Goal: Task Accomplishment & Management: Complete application form

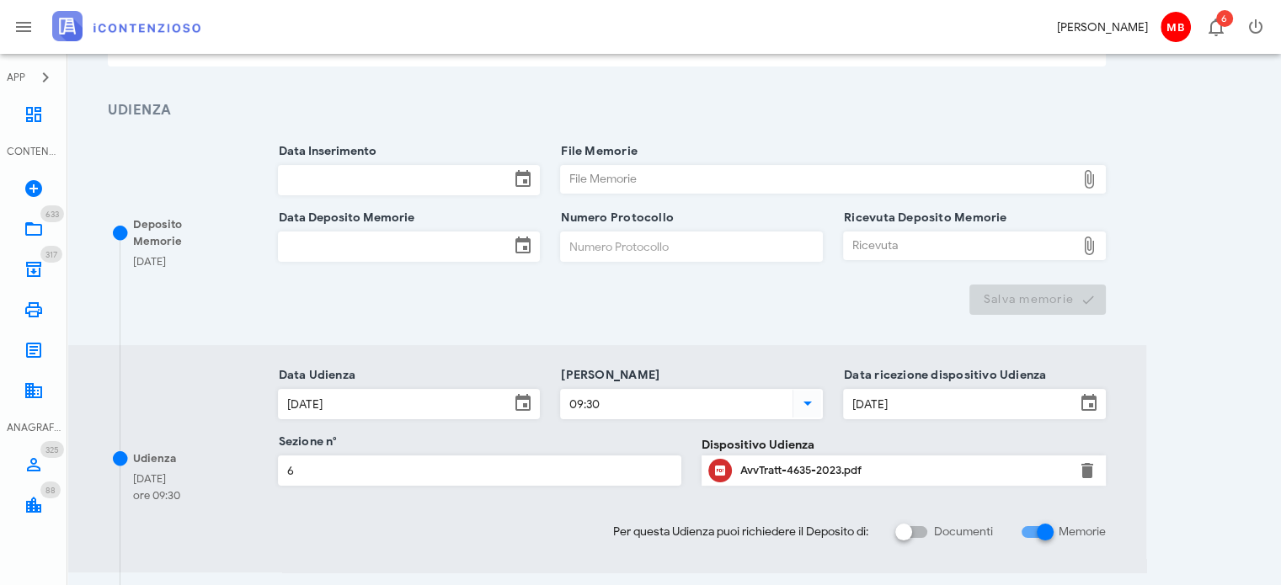
scroll to position [199, 0]
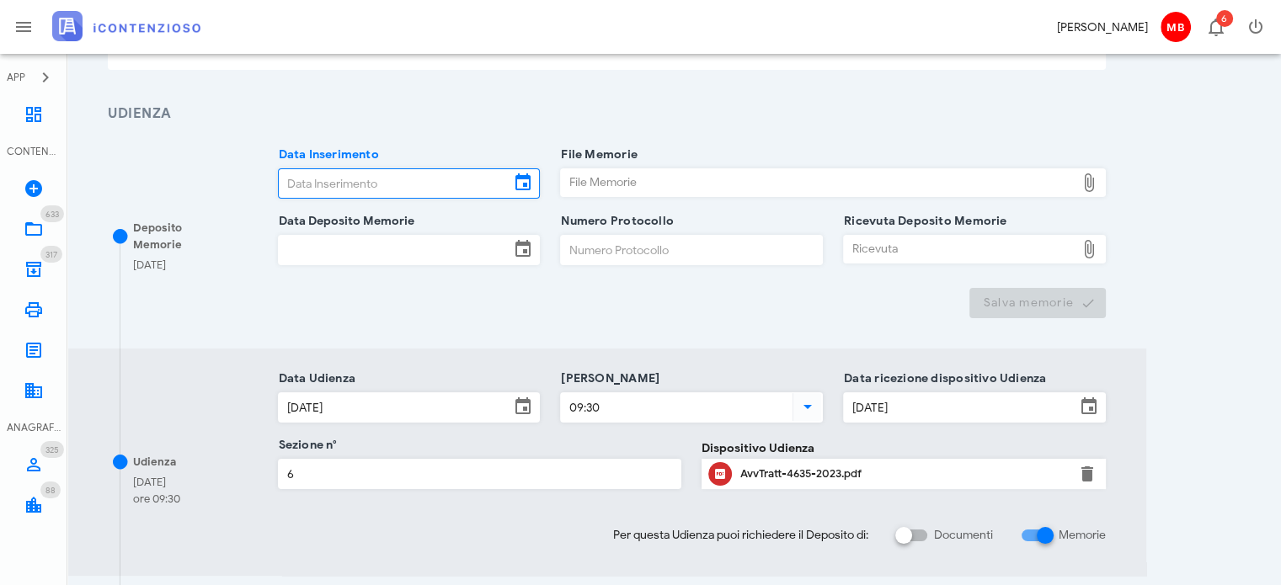
click at [332, 184] on input "Data Inserimento" at bounding box center [395, 183] width 232 height 29
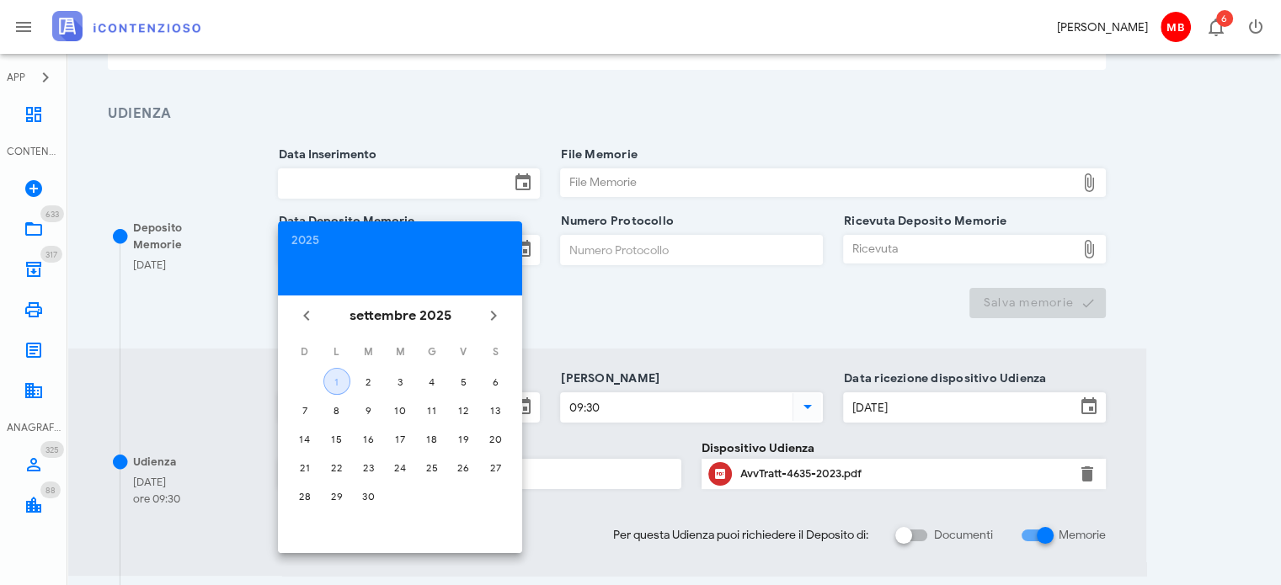
click at [340, 381] on div "1" at bounding box center [336, 381] width 25 height 13
type input "[DATE]"
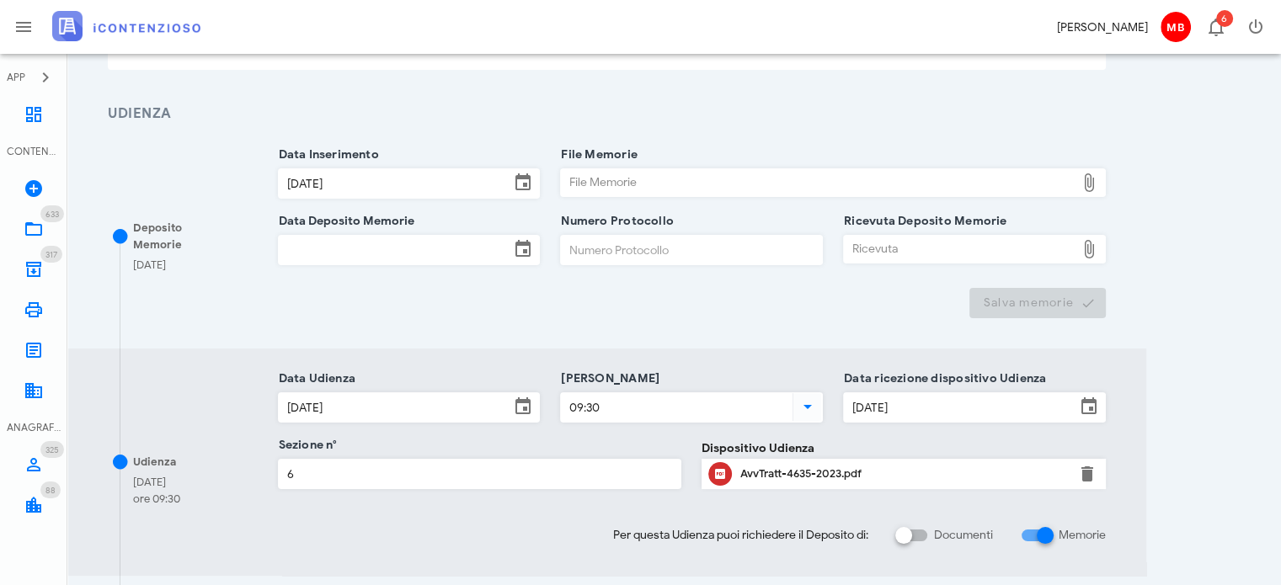
click at [608, 181] on div "File Memorie" at bounding box center [818, 182] width 514 height 27
type input "C:\fakepath\memorie_castellino.pdf"
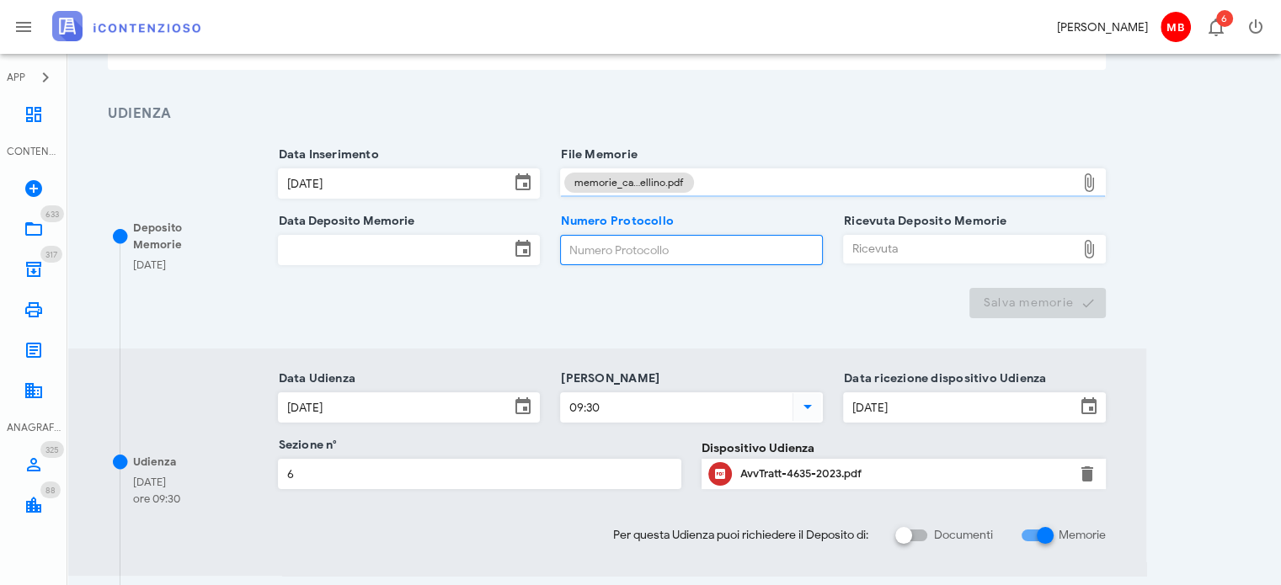
click at [590, 242] on input "Numero Protocollo" at bounding box center [691, 250] width 261 height 29
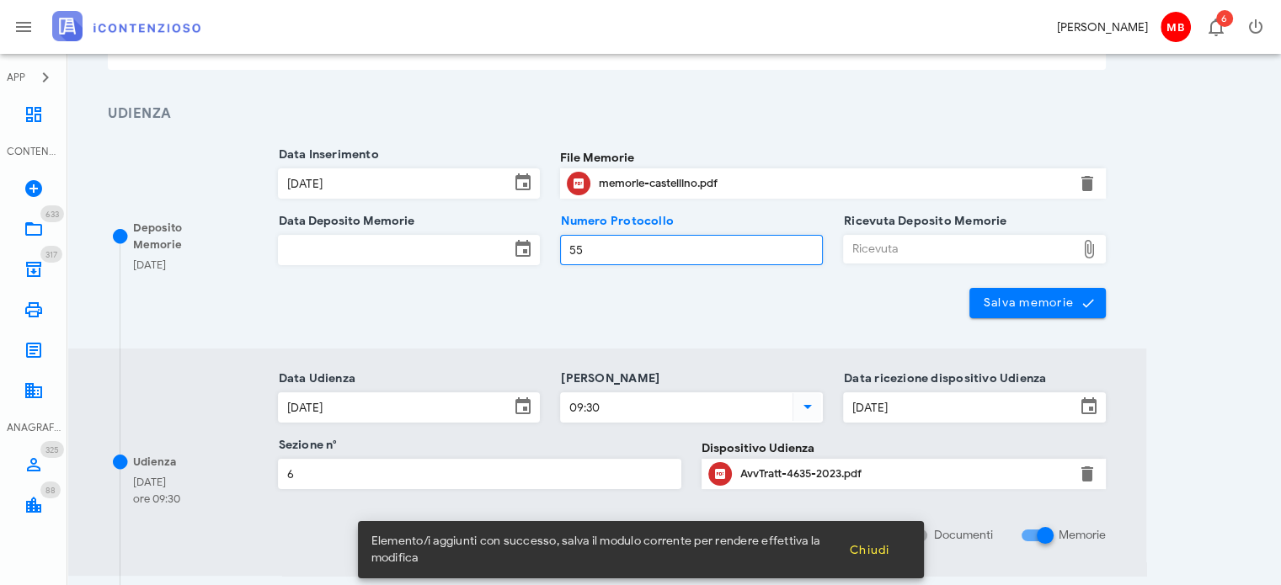
type input "55"
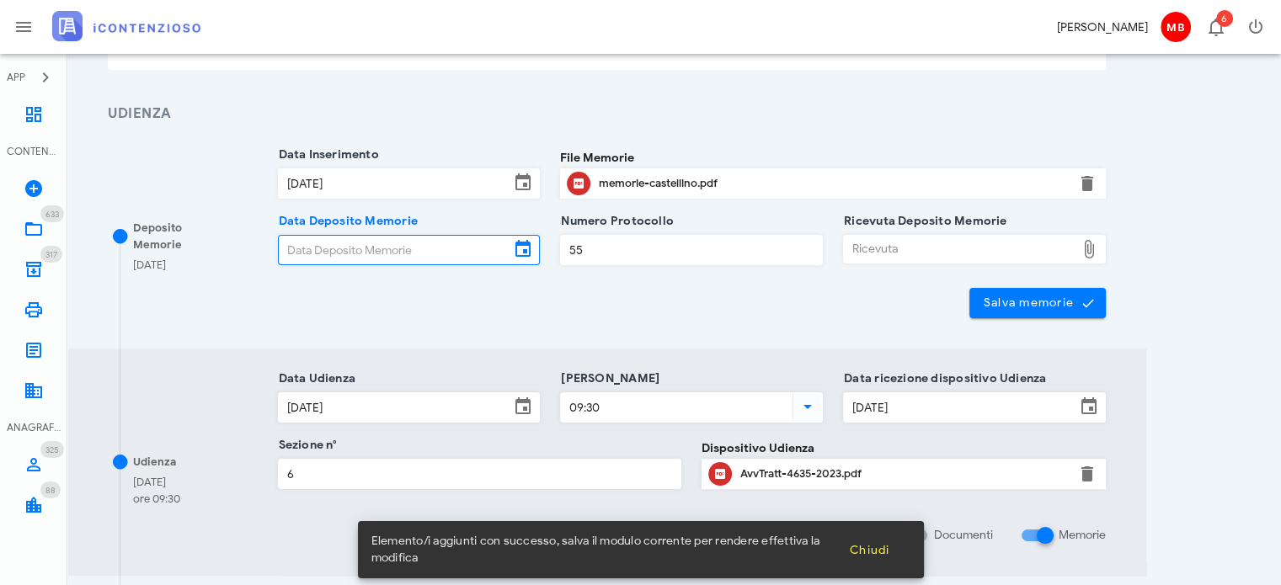
click at [397, 251] on input "Data Deposito Memorie" at bounding box center [395, 250] width 232 height 29
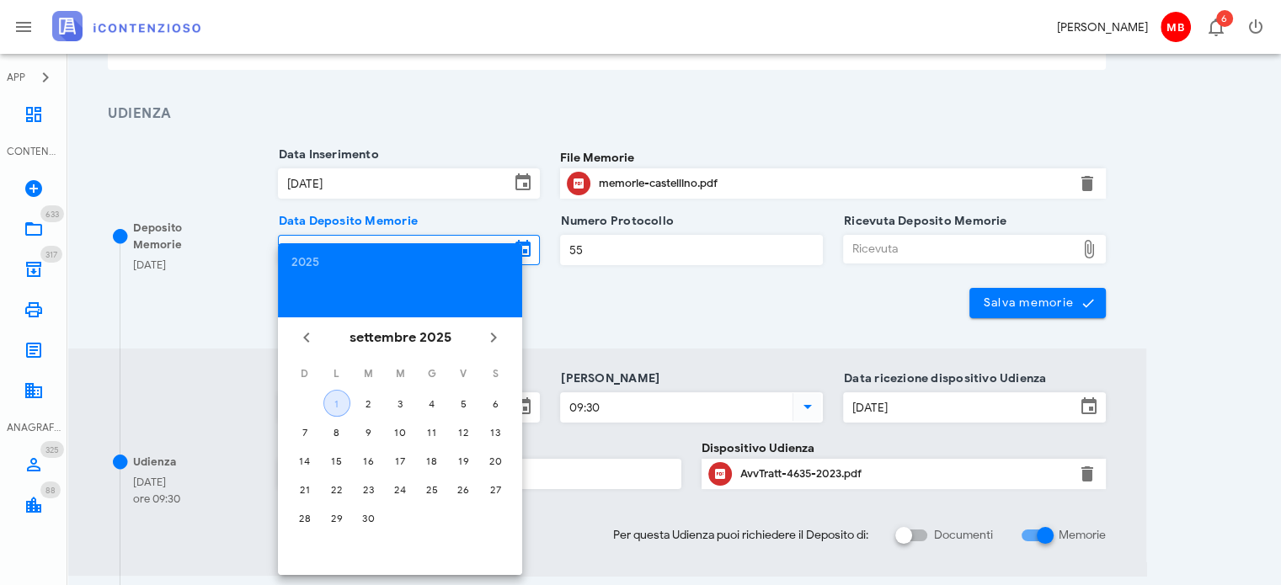
click at [344, 398] on div "1" at bounding box center [336, 403] width 25 height 13
type input "[DATE]"
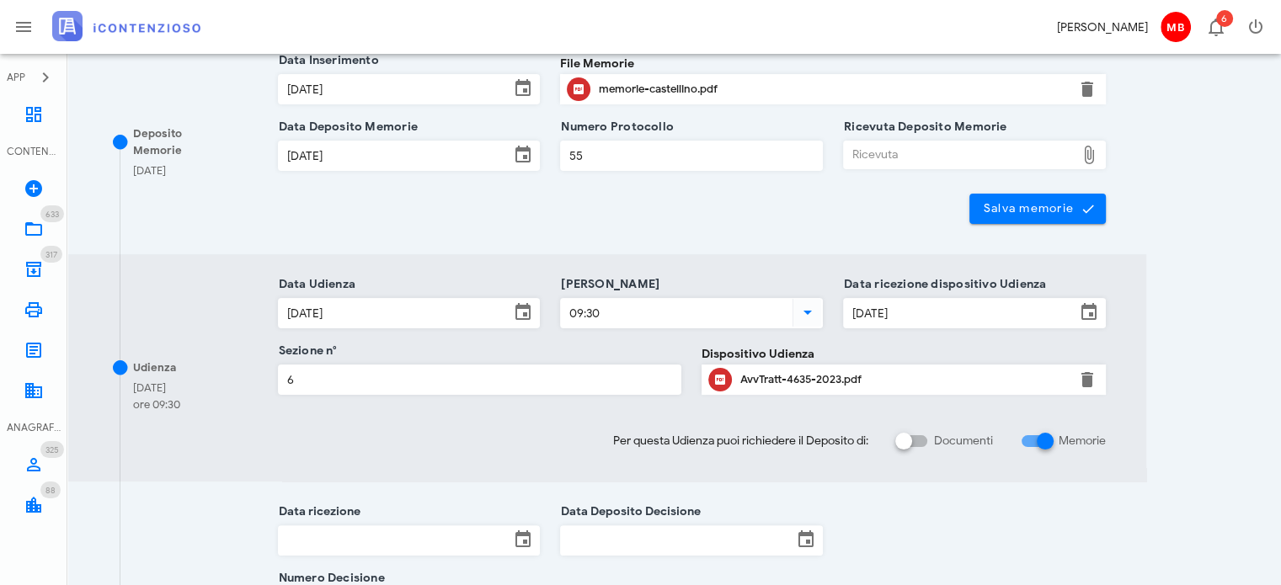
scroll to position [283, 0]
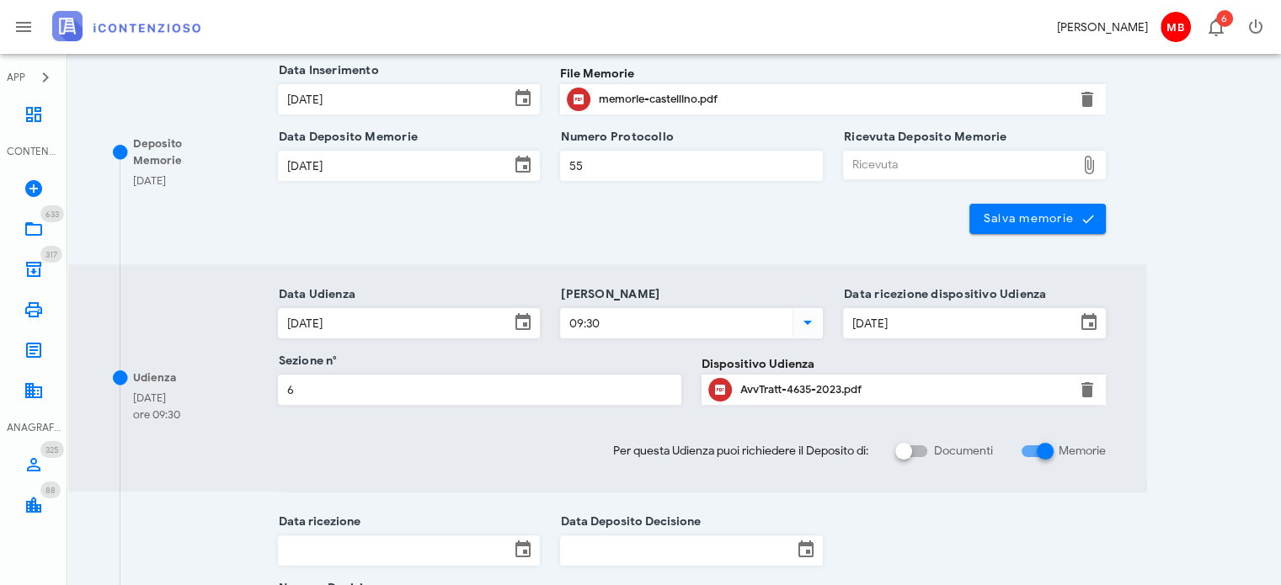
click at [895, 178] on div "Ricevuta" at bounding box center [960, 165] width 232 height 27
type input "C:\fakepath\memorie_castellino.pdf.p7m"
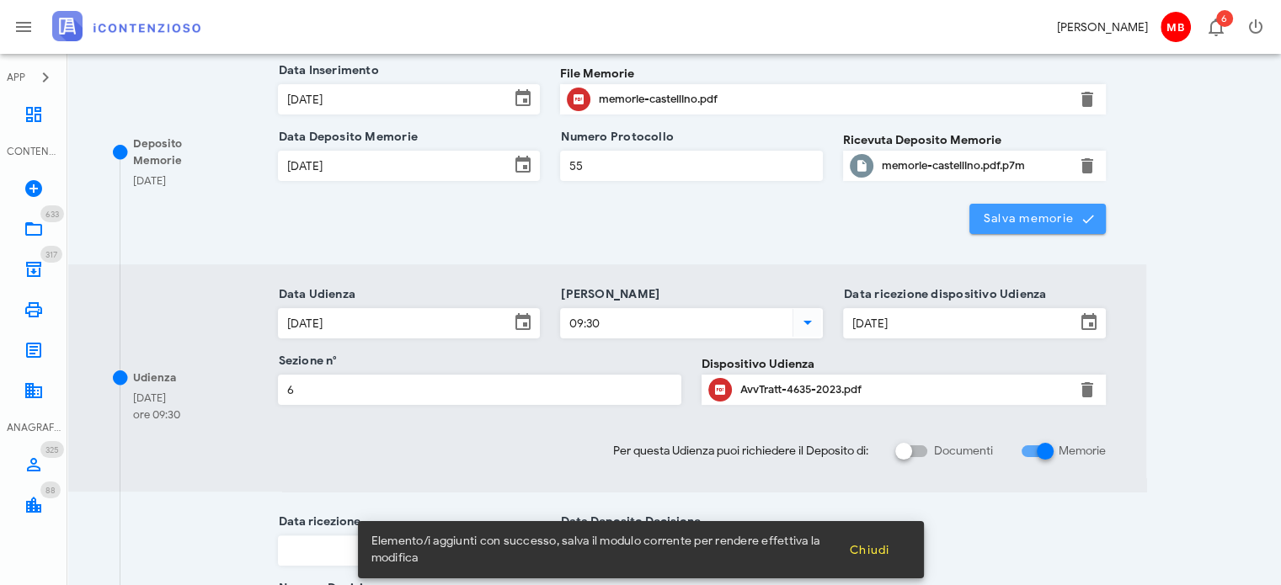
click at [993, 215] on span "Salva memorie" at bounding box center [1038, 218] width 110 height 15
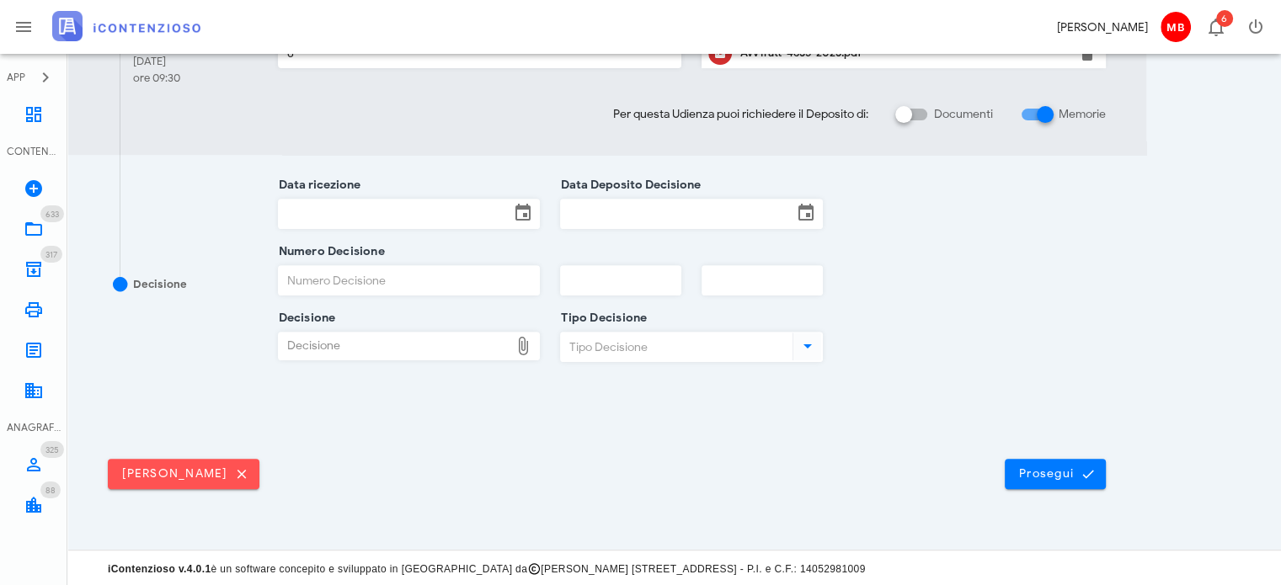
scroll to position [620, 0]
click at [1036, 472] on span "Prosegui" at bounding box center [1055, 473] width 74 height 15
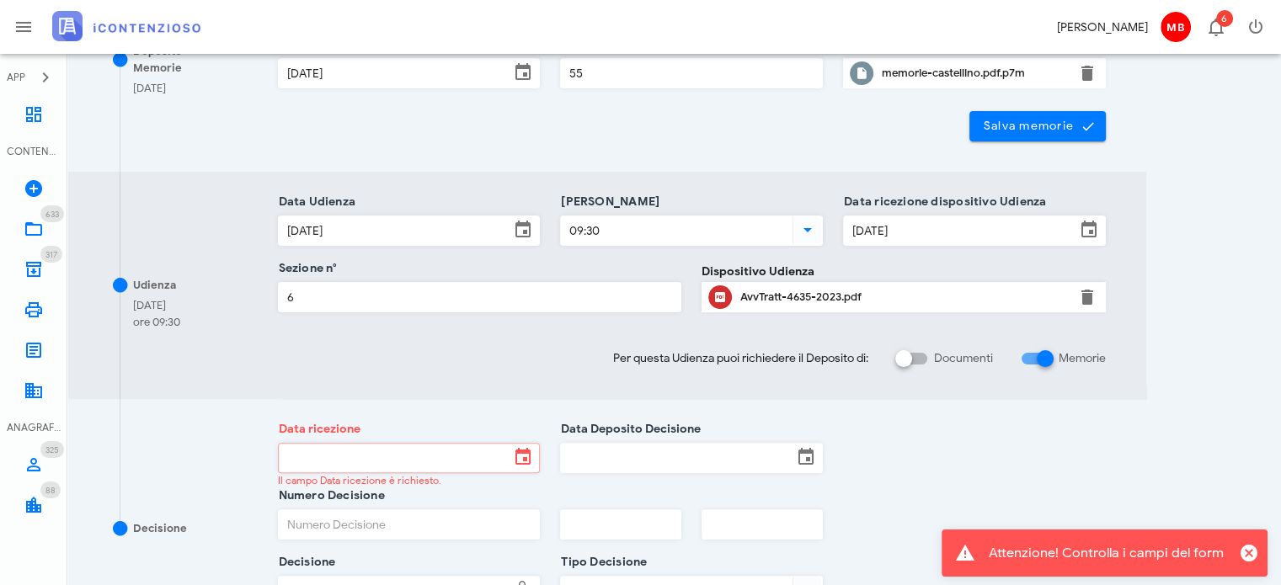
scroll to position [589, 0]
